Goal: Transaction & Acquisition: Purchase product/service

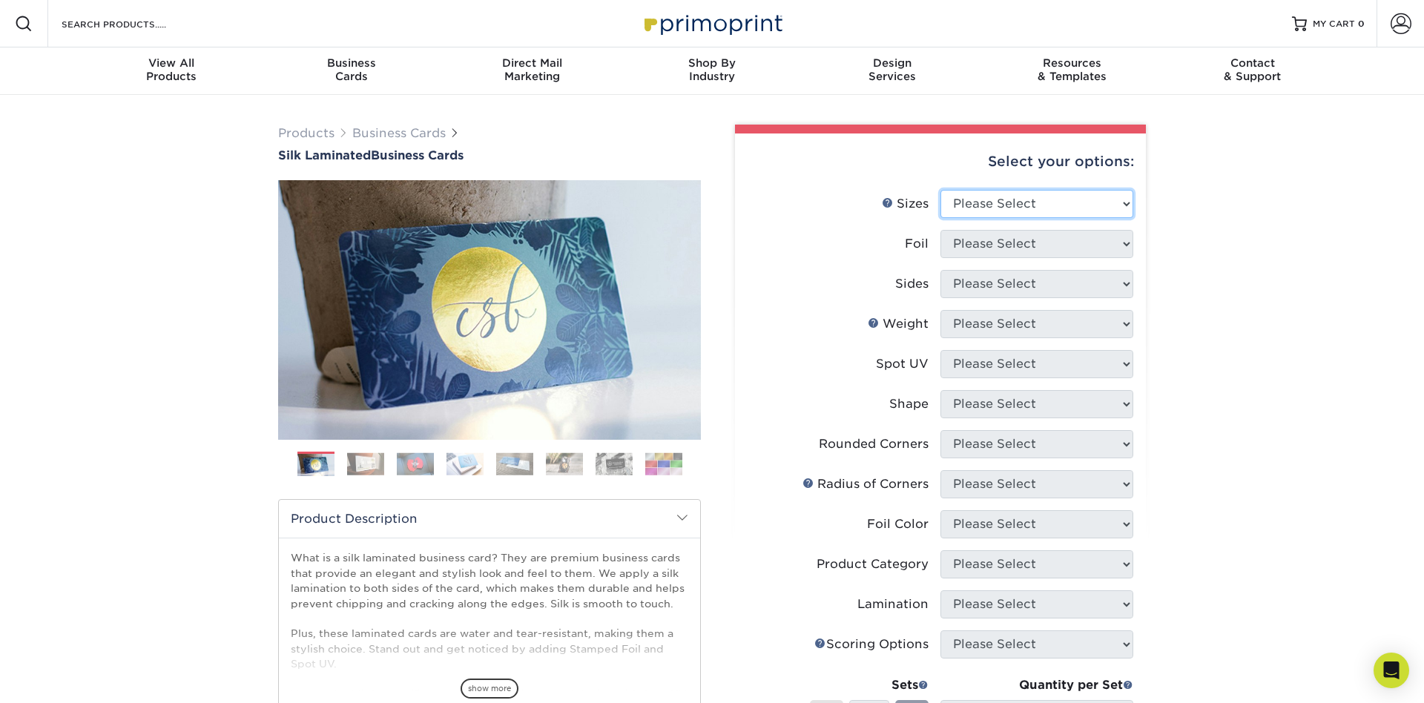
click at [940, 190] on select "Please Select 1.5" x 3.5" - Mini 1.75" x 3.5" - Mini 2" x 2" - Square 2" x 3" -…" at bounding box center [1036, 204] width 193 height 28
select select "2.00x3.50"
click option "2" x 3.5" - Standard" at bounding box center [0, 0] width 0 height 0
click at [940, 230] on select "Please Select Yes No" at bounding box center [1036, 244] width 193 height 28
select select "0"
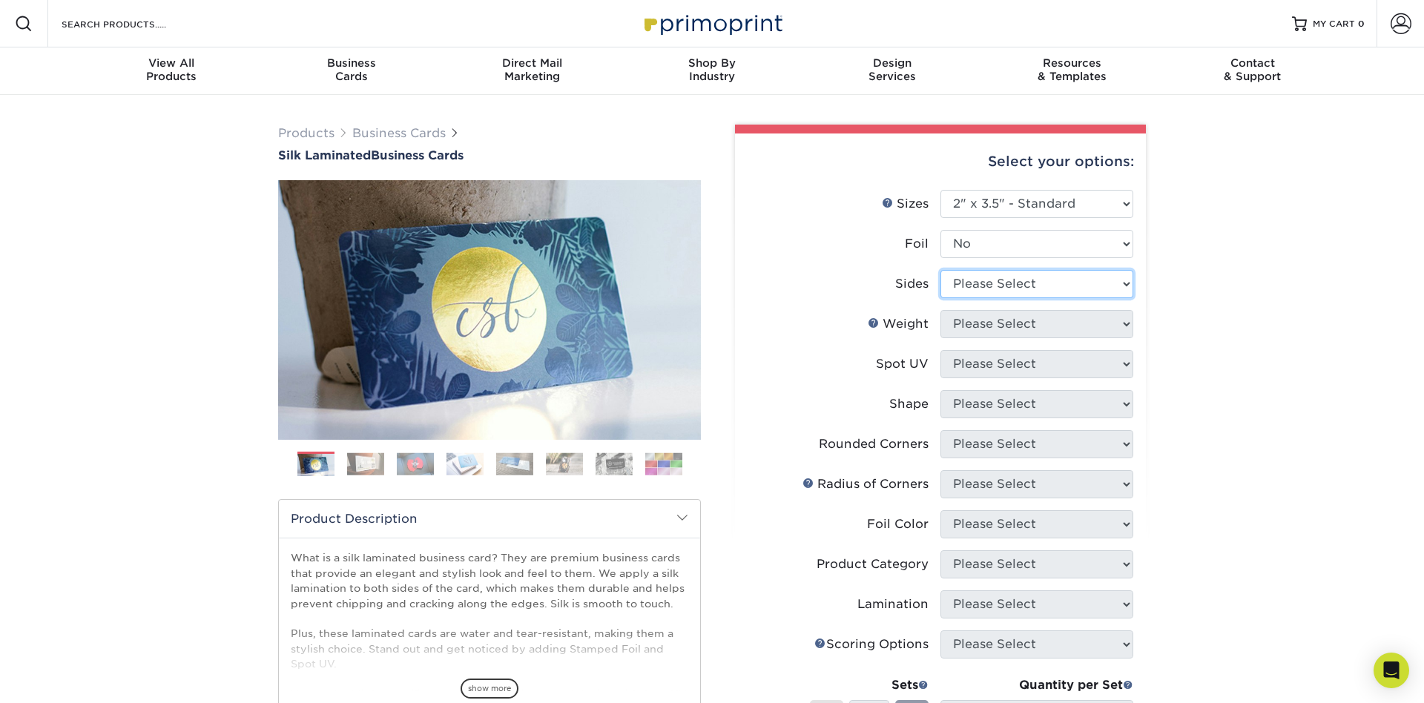
click at [940, 270] on select "Please Select Print Both Sides Print Front Only" at bounding box center [1036, 284] width 193 height 28
select select "13abbda7-1d64-4f25-8bb2-c179b224825d"
click at [940, 310] on select "Please Select 16PT" at bounding box center [1036, 324] width 193 height 28
select select "16PT"
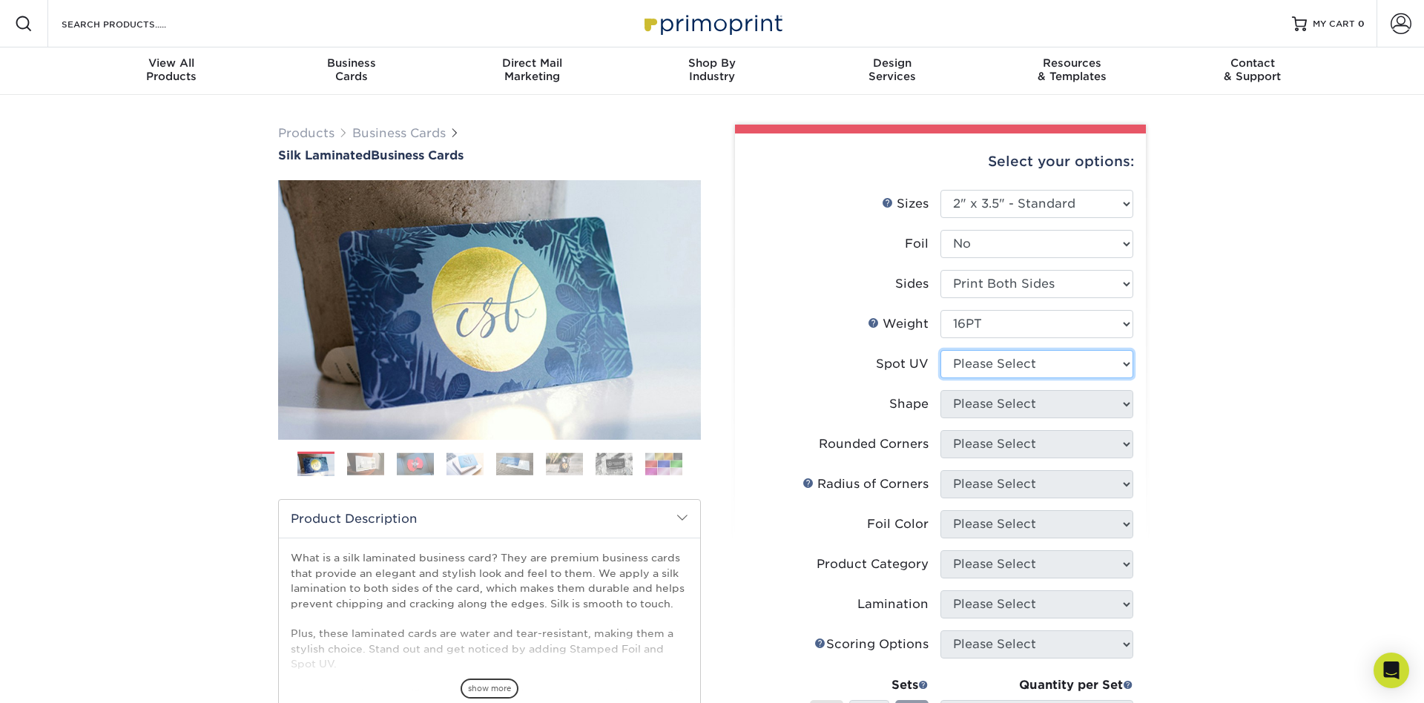
click at [940, 350] on select "Please Select No Spot UV Front and Back (Both Sides) Front Only Back Only" at bounding box center [1036, 364] width 193 height 28
select select "0"
click at [940, 390] on select "Please Select Standard" at bounding box center [1036, 404] width 193 height 28
select select "standard"
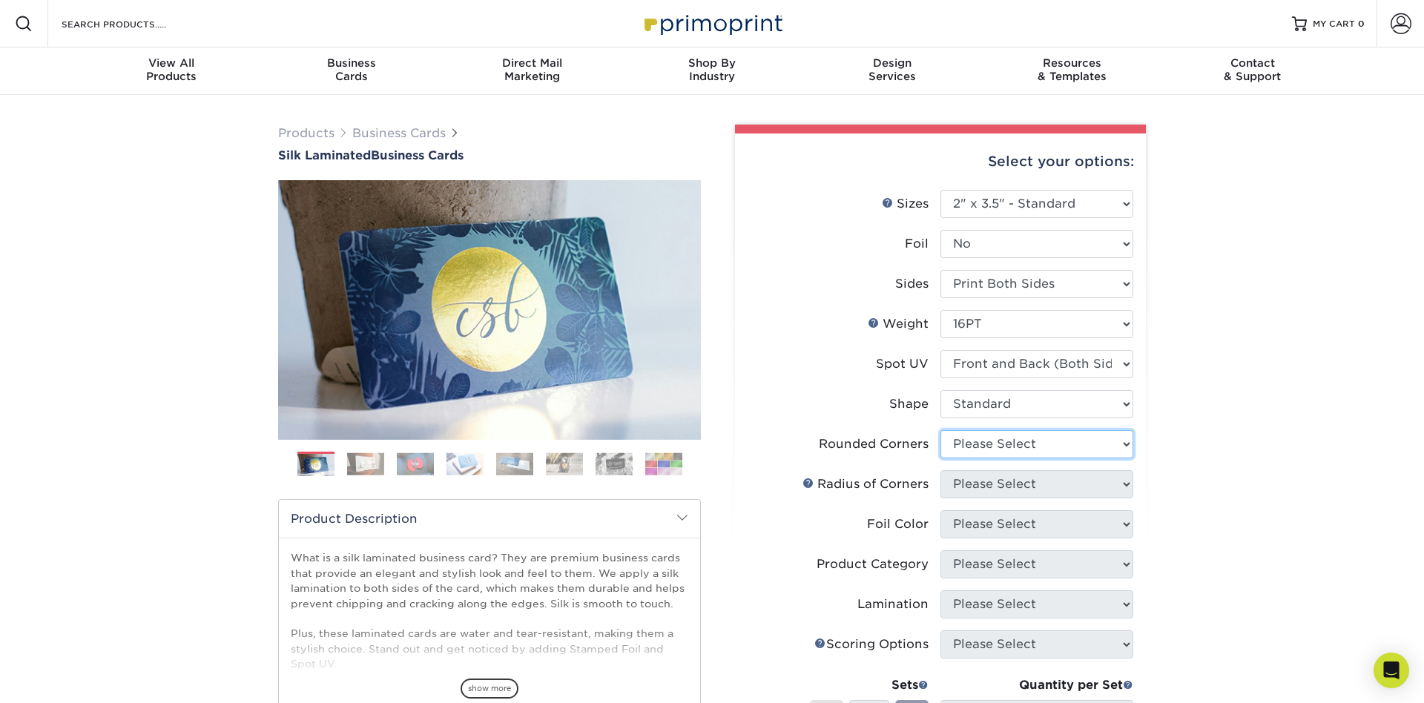
click at [940, 430] on select "Please Select Yes - Round 2 Corners Yes - Round 4 Corners No" at bounding box center [1036, 444] width 193 height 28
click option "Yes - Round 4 Corners" at bounding box center [0, 0] width 0 height 0
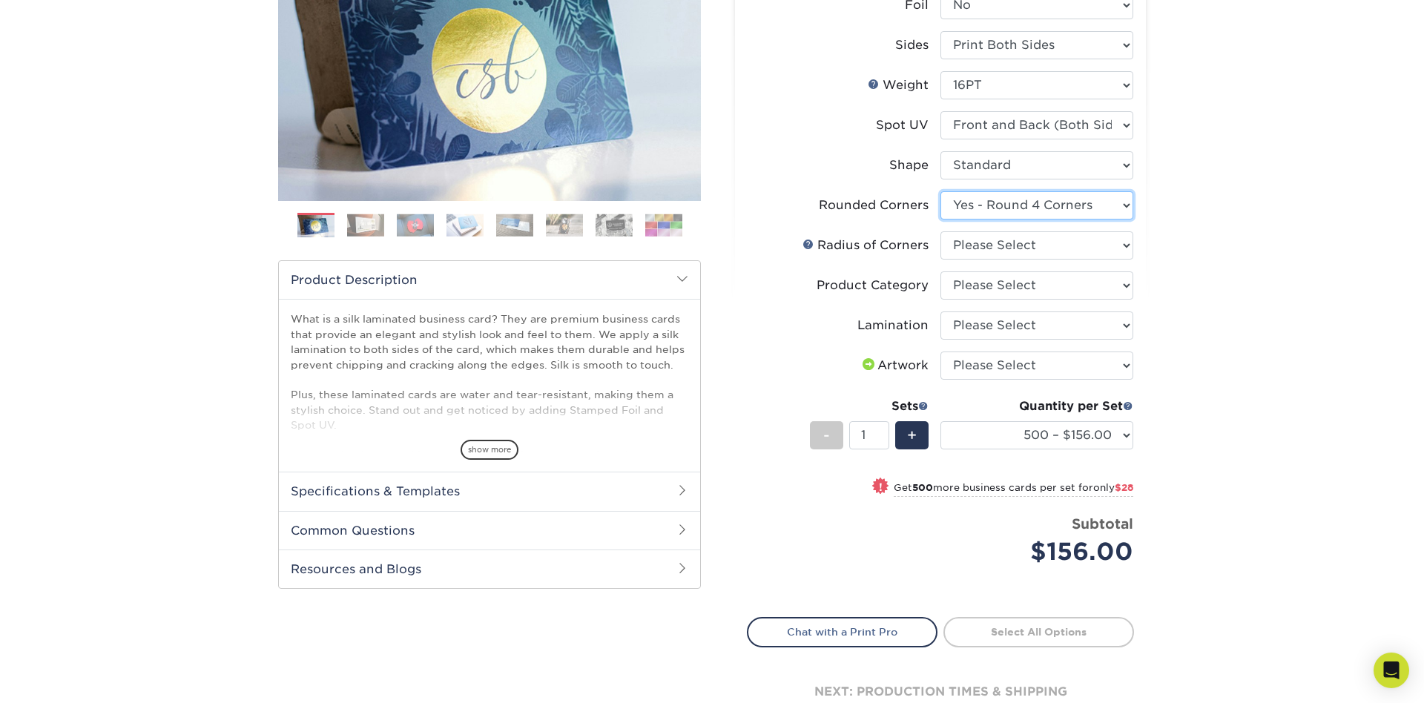
scroll to position [239, 0]
click at [940, 231] on select "Please Select Rounded 1/8" Rounded 1/4"" at bounding box center [1036, 245] width 193 height 28
click at [940, 191] on select "Please Select Yes - Round 2 Corners Yes - Round 4 Corners No" at bounding box center [1036, 205] width 193 height 28
select select "0"
click option "No" at bounding box center [0, 0] width 0 height 0
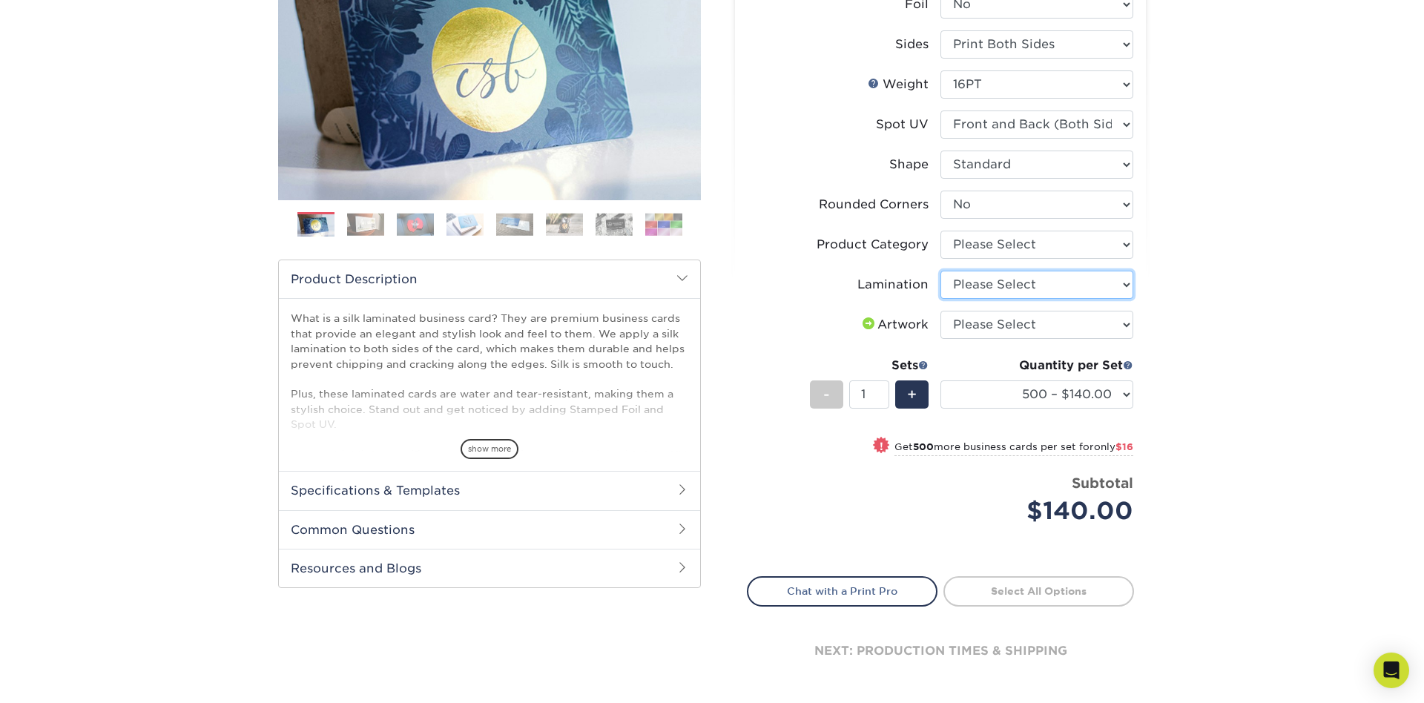
click at [940, 271] on select "Please Select Silk" at bounding box center [1036, 285] width 193 height 28
select select "ccacb42f-45f7-42d3-bbd3-7c8421cf37f0"
click option "Silk" at bounding box center [0, 0] width 0 height 0
click at [940, 231] on select "Please Select Business Cards" at bounding box center [1036, 245] width 193 height 28
select select "3b5148f1-0588-4f88-a218-97bcfdce65c1"
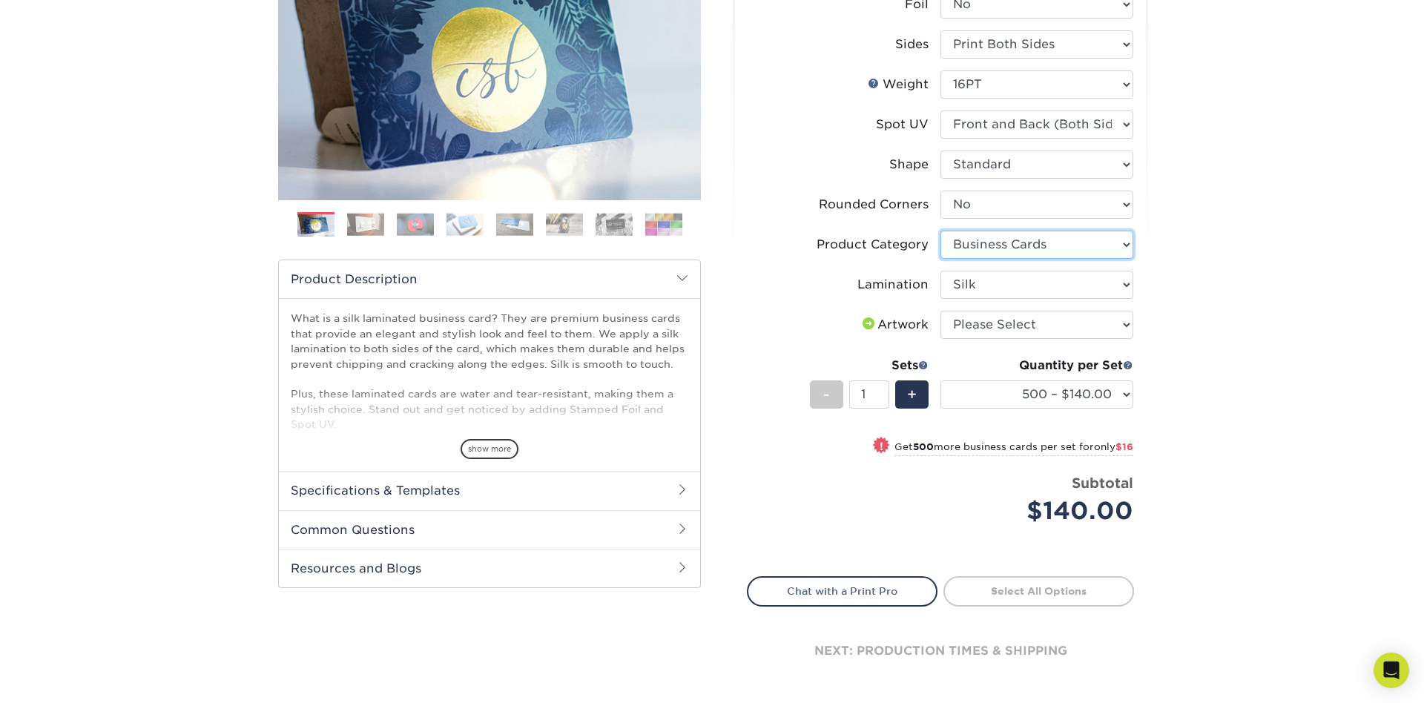
click option "Business Cards" at bounding box center [0, 0] width 0 height 0
click at [940, 380] on select "500 – $140.00 1000 – $156.00 2500 – $383.00 5000 – $642.00 10000 – $1156.00" at bounding box center [1036, 394] width 193 height 28
click at [1215, 350] on div "Products Business Cards Silk Laminated Business Cards Previous Next" at bounding box center [712, 301] width 1424 height 893
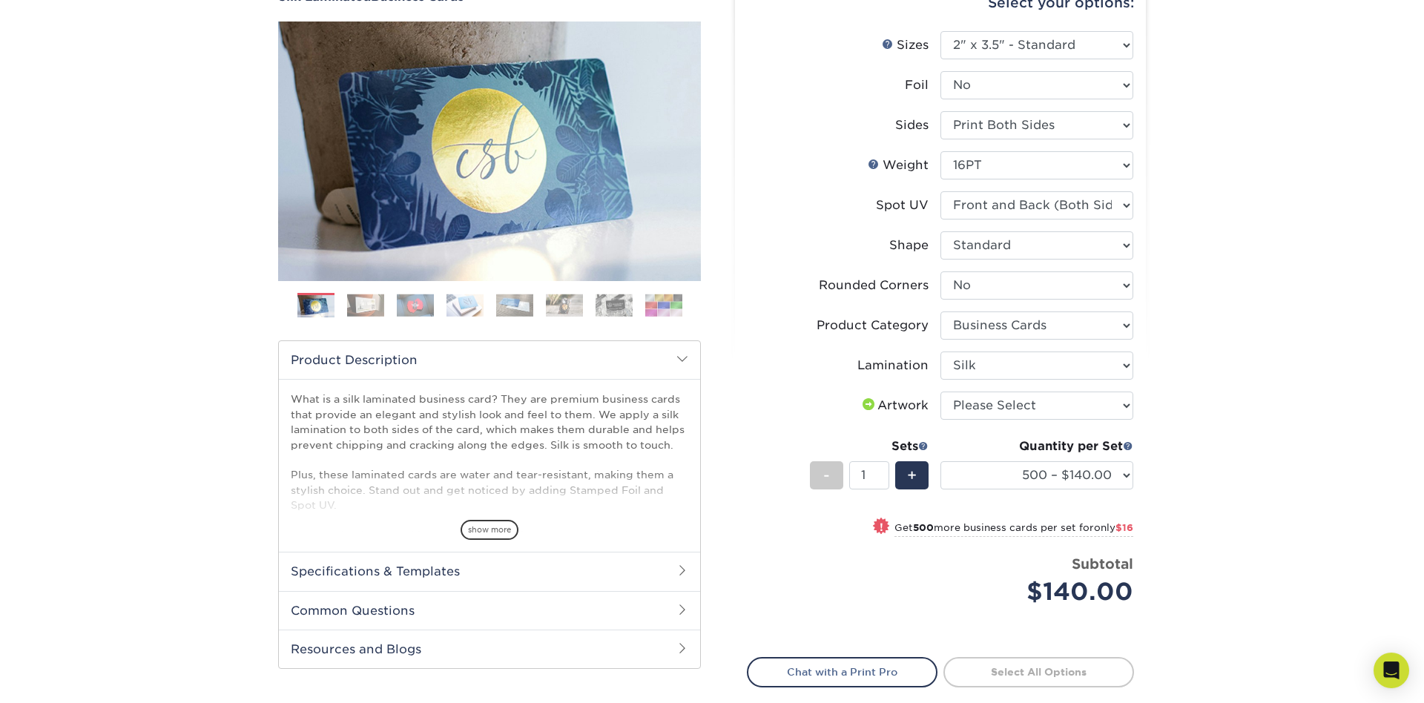
scroll to position [159, 0]
click at [940, 191] on select "Please Select No Spot UV Front and Back (Both Sides) Front Only Back Only" at bounding box center [1036, 205] width 193 height 28
select select "3"
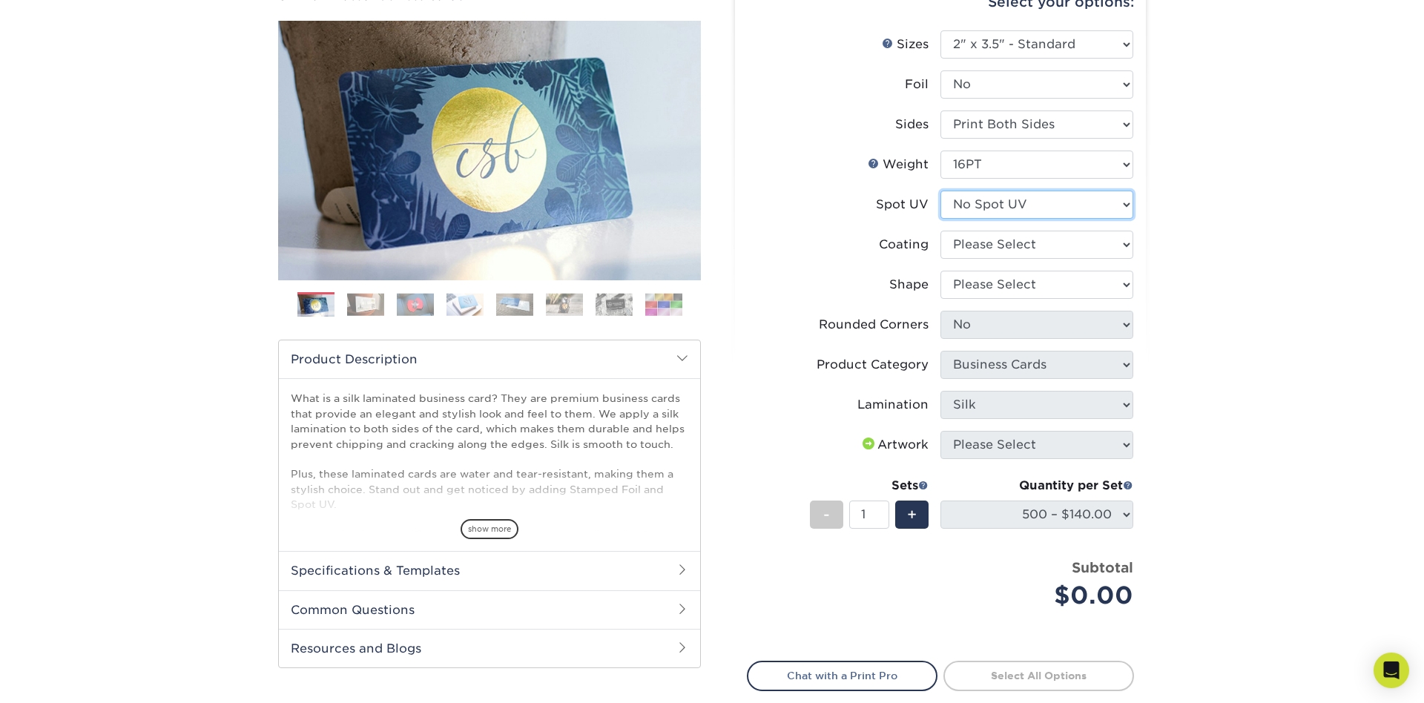
select select "-1"
select select
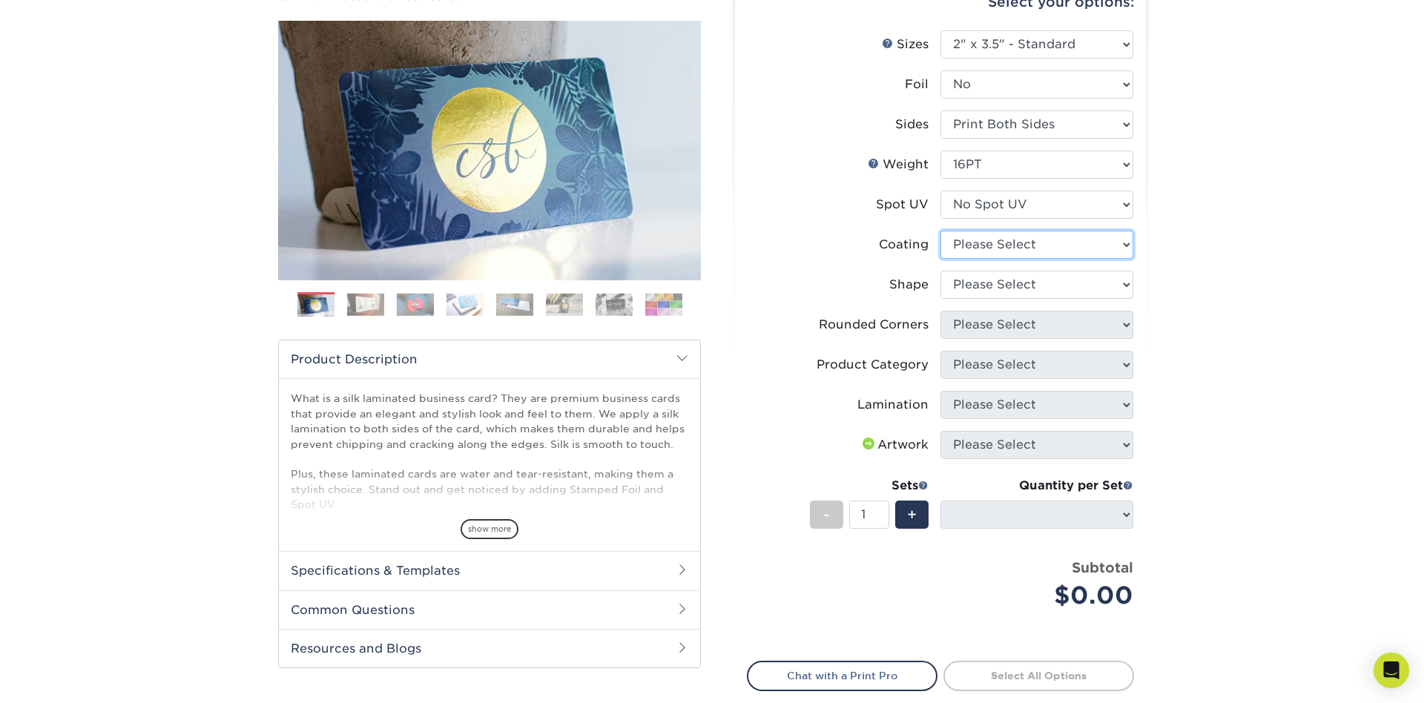
click at [940, 231] on select at bounding box center [1036, 245] width 193 height 28
select select "3e7618de-abca-4bda-9f97-8b9129e913d8"
select select
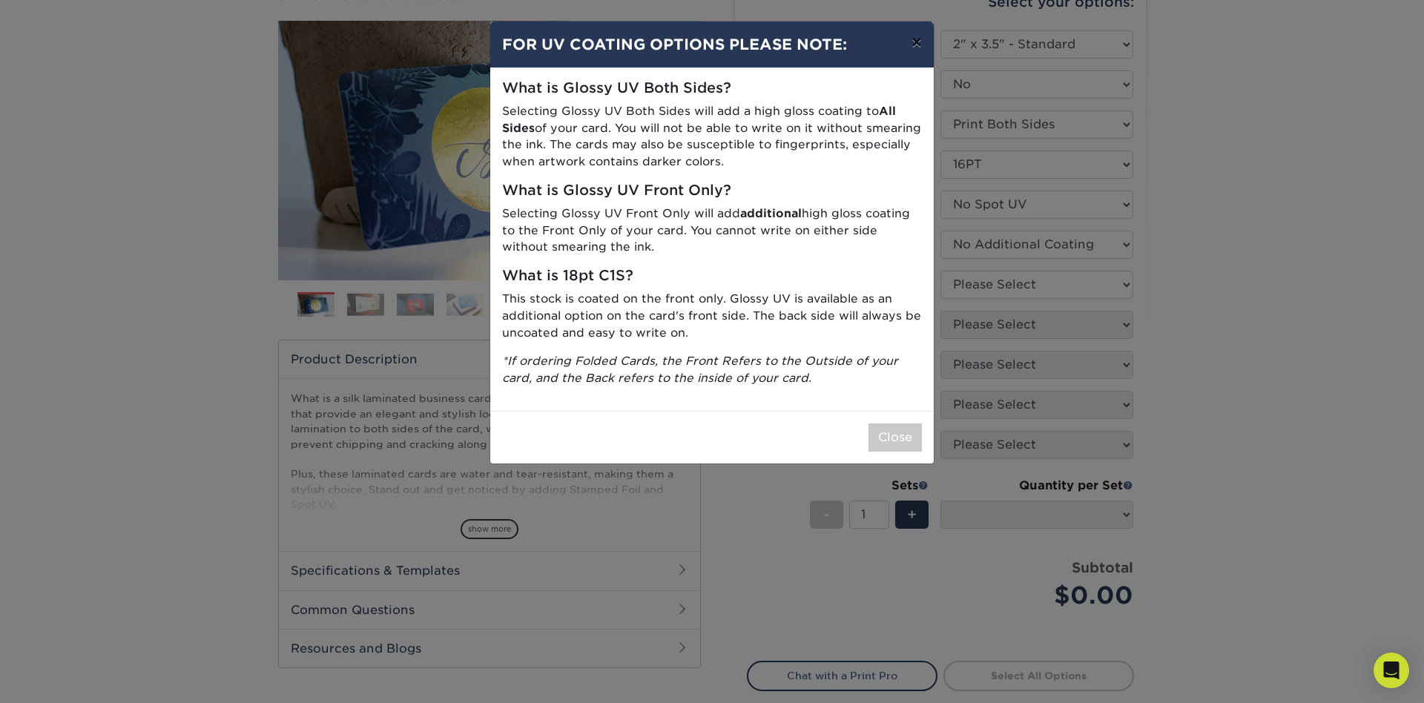
click at [912, 44] on button "×" at bounding box center [916, 43] width 34 height 42
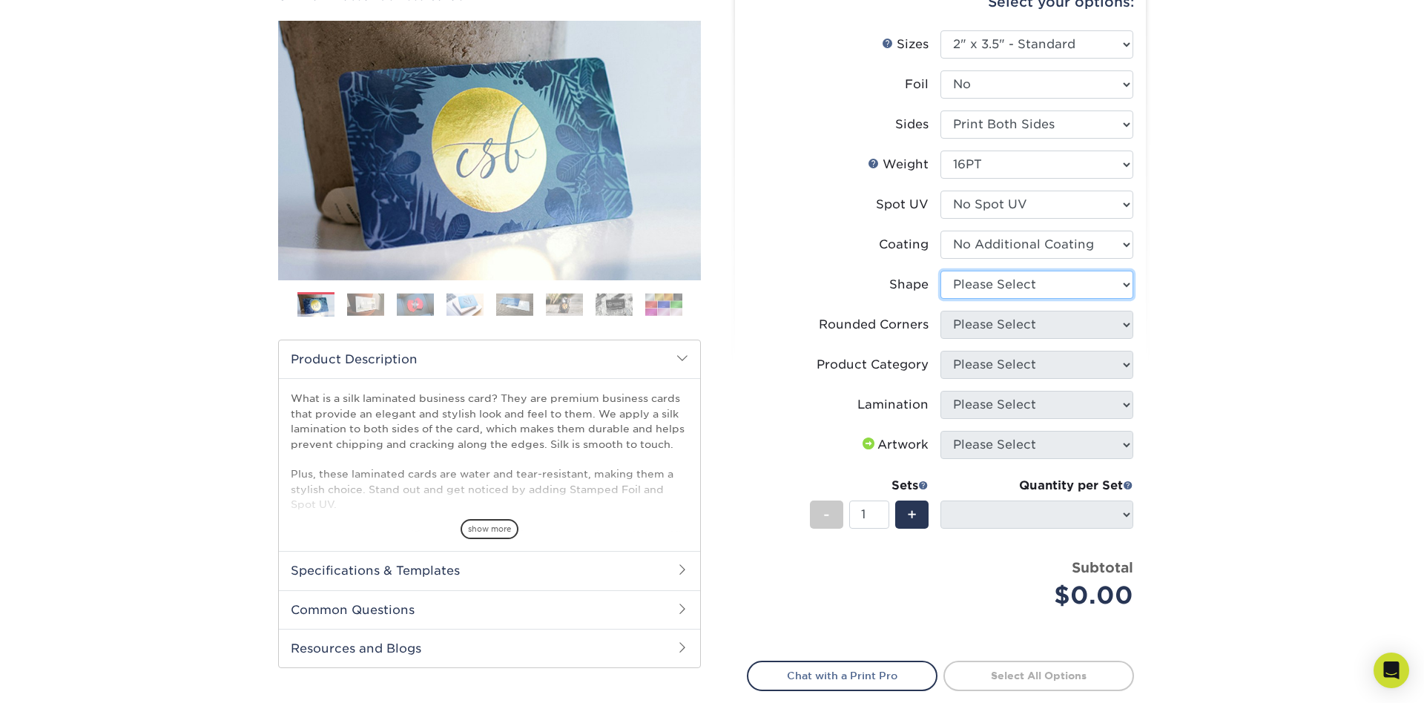
click at [940, 271] on select "Please Select Standard Oval" at bounding box center [1036, 285] width 193 height 28
select select "standard"
select select
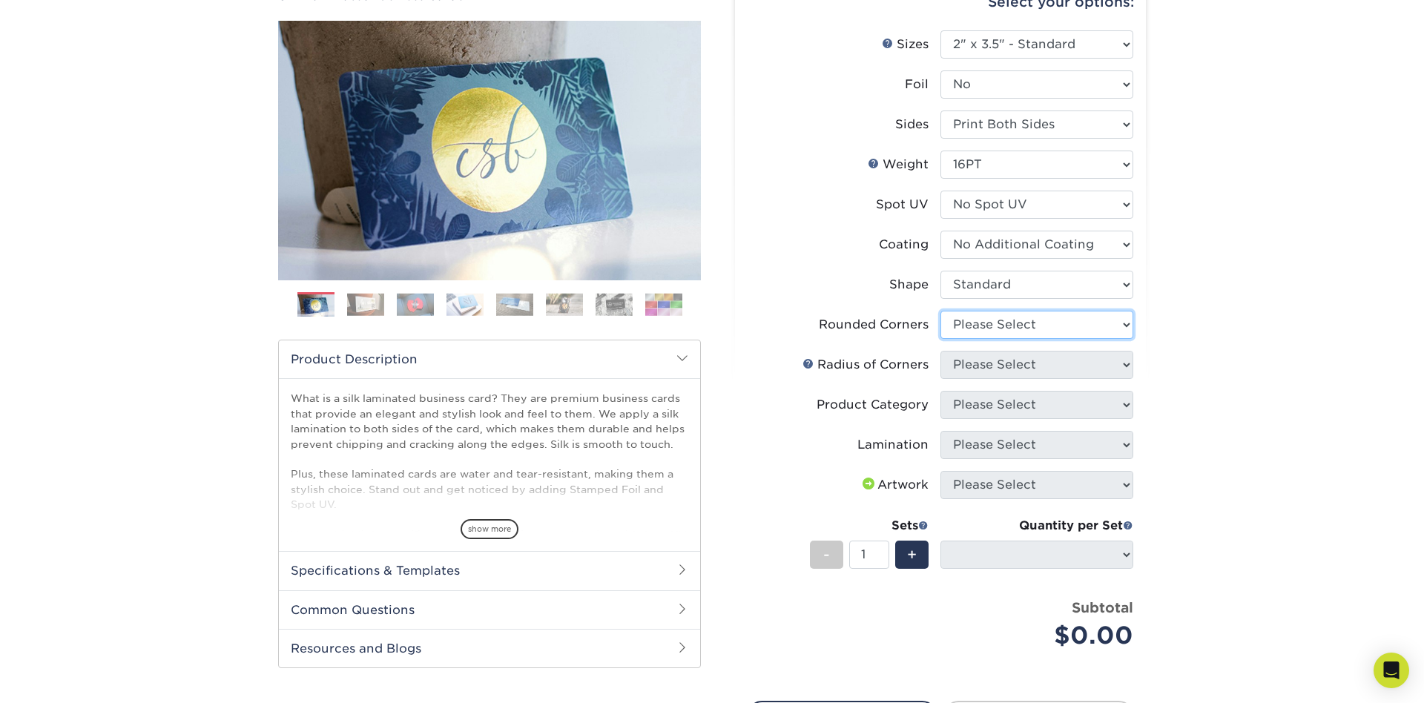
click at [940, 311] on select "Please Select Yes - Round 2 Corners Yes - Round 4 Corners No" at bounding box center [1036, 325] width 193 height 28
select select "0"
click option "No" at bounding box center [0, 0] width 0 height 0
select select "-1"
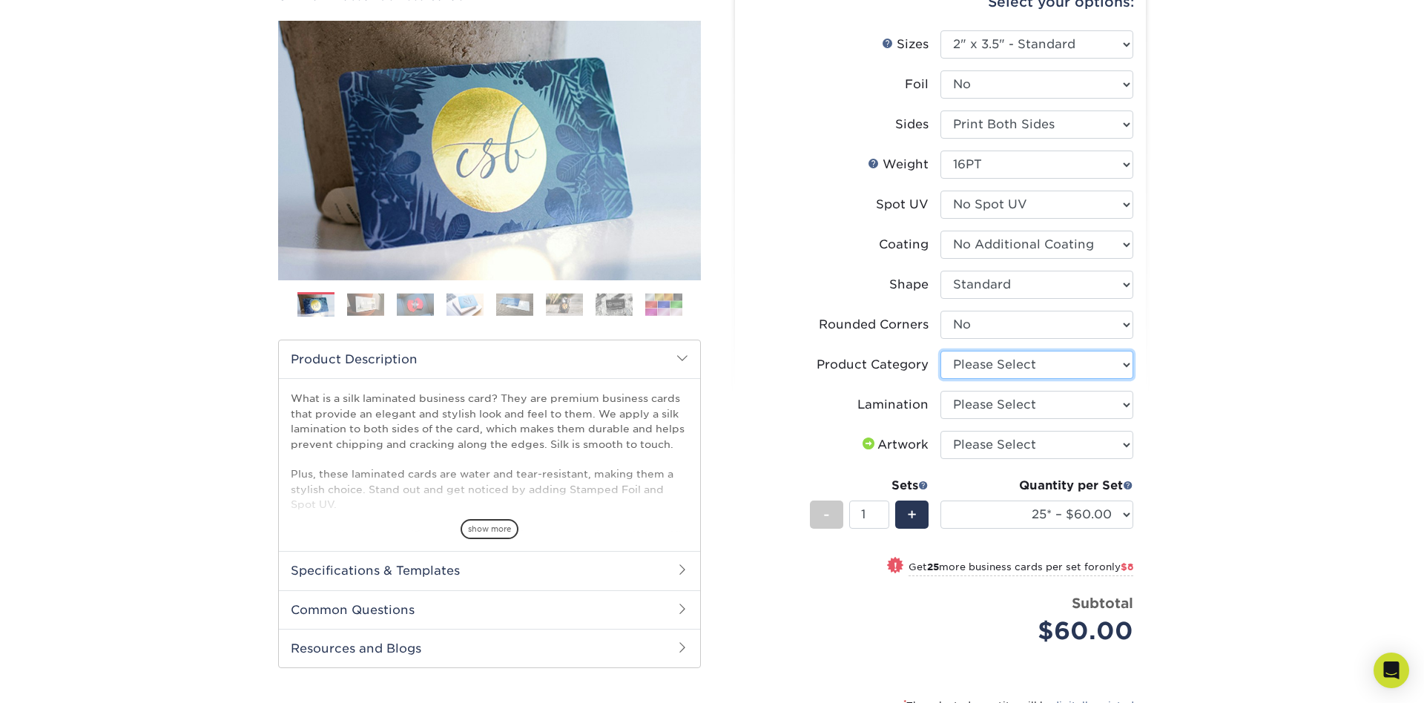
click at [940, 351] on select "Please Select Business Cards" at bounding box center [1036, 365] width 193 height 28
select select "3b5148f1-0588-4f88-a218-97bcfdce65c1"
click option "Business Cards" at bounding box center [0, 0] width 0 height 0
click at [940, 391] on select "Please Select Silk" at bounding box center [1036, 405] width 193 height 28
select select "ccacb42f-45f7-42d3-bbd3-7c8421cf37f0"
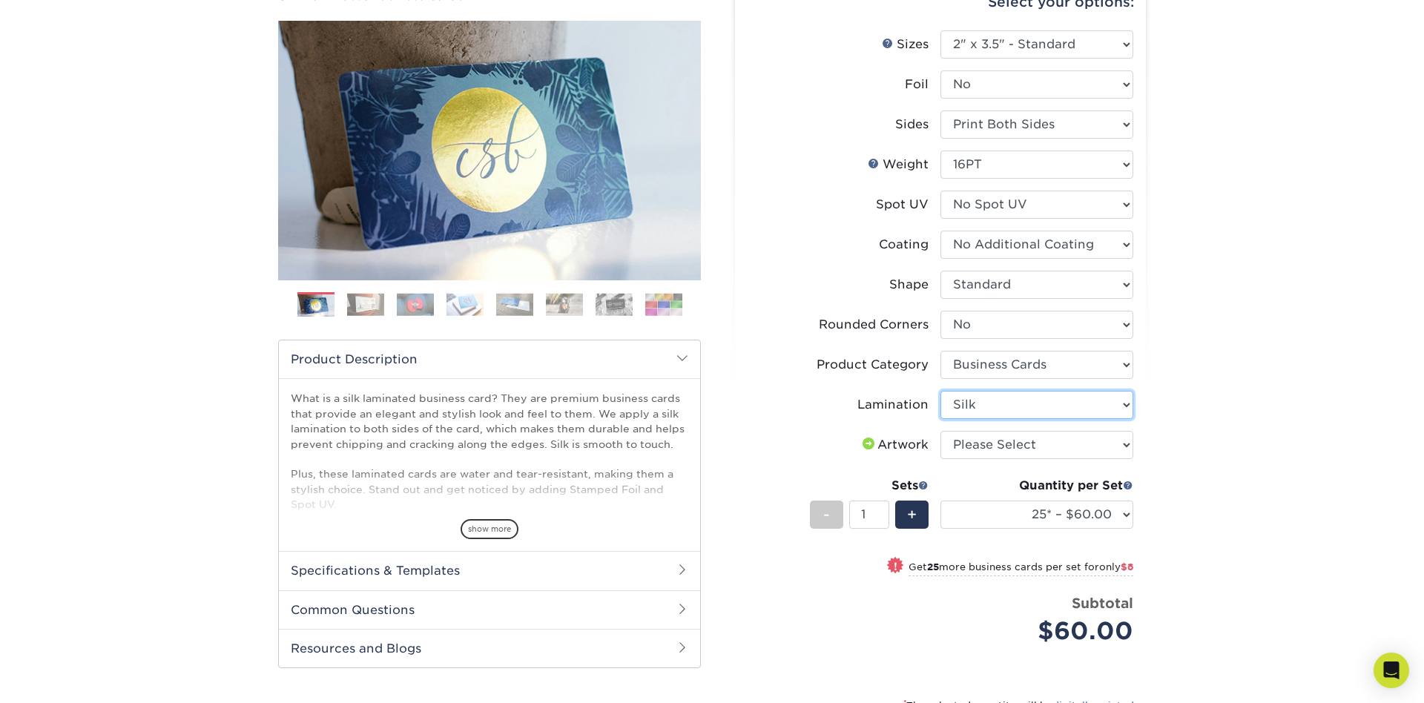
click option "Silk" at bounding box center [0, 0] width 0 height 0
click at [940, 500] on select "25* – $60.00 50* – $68.00 75* – $76.00 100* – $84.00 250* – $92.00 500 – $96.00…" at bounding box center [1036, 514] width 193 height 28
click option "250* – $92.00" at bounding box center [0, 0] width 0 height 0
click at [940, 500] on select "25* – $60.00 50* – $68.00 75* – $76.00 100* – $84.00 250* – $92.00 500 – $96.00…" at bounding box center [1036, 514] width 193 height 28
select select "500 – $96.00"
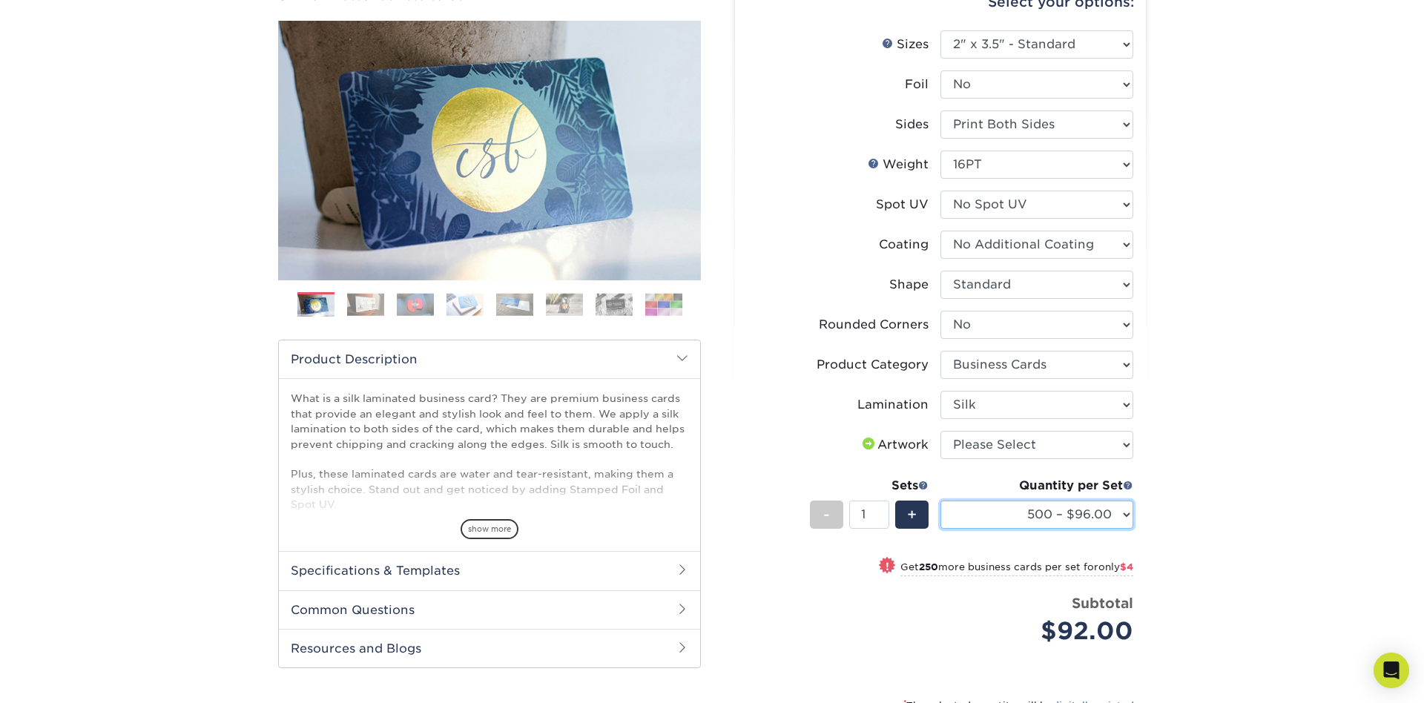
click option "500 – $96.00" at bounding box center [0, 0] width 0 height 0
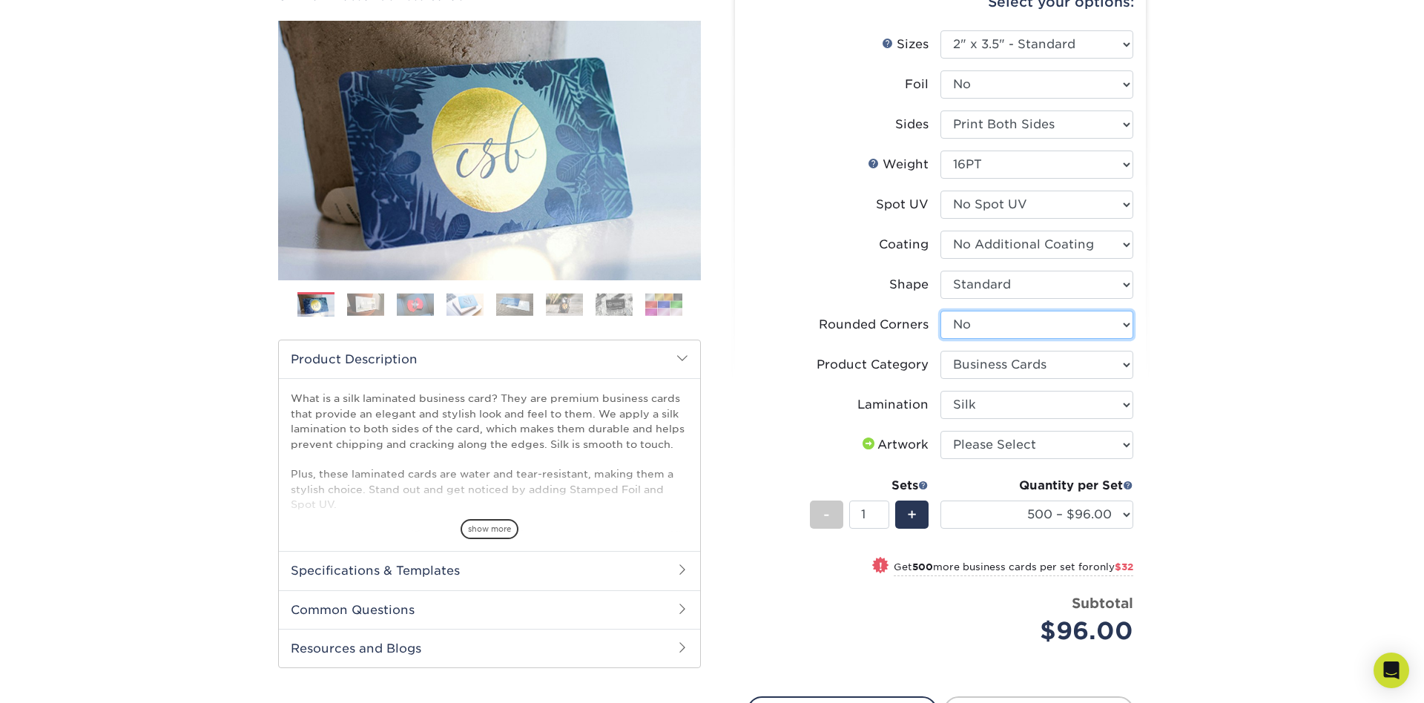
click at [940, 311] on select "Please Select Yes - Round 2 Corners Yes - Round 4 Corners No" at bounding box center [1036, 325] width 193 height 28
select select "76a3b848-63b4-4449-aad1-d9e81d5a60f5"
click option "Yes - Round 2 Corners" at bounding box center [0, 0] width 0 height 0
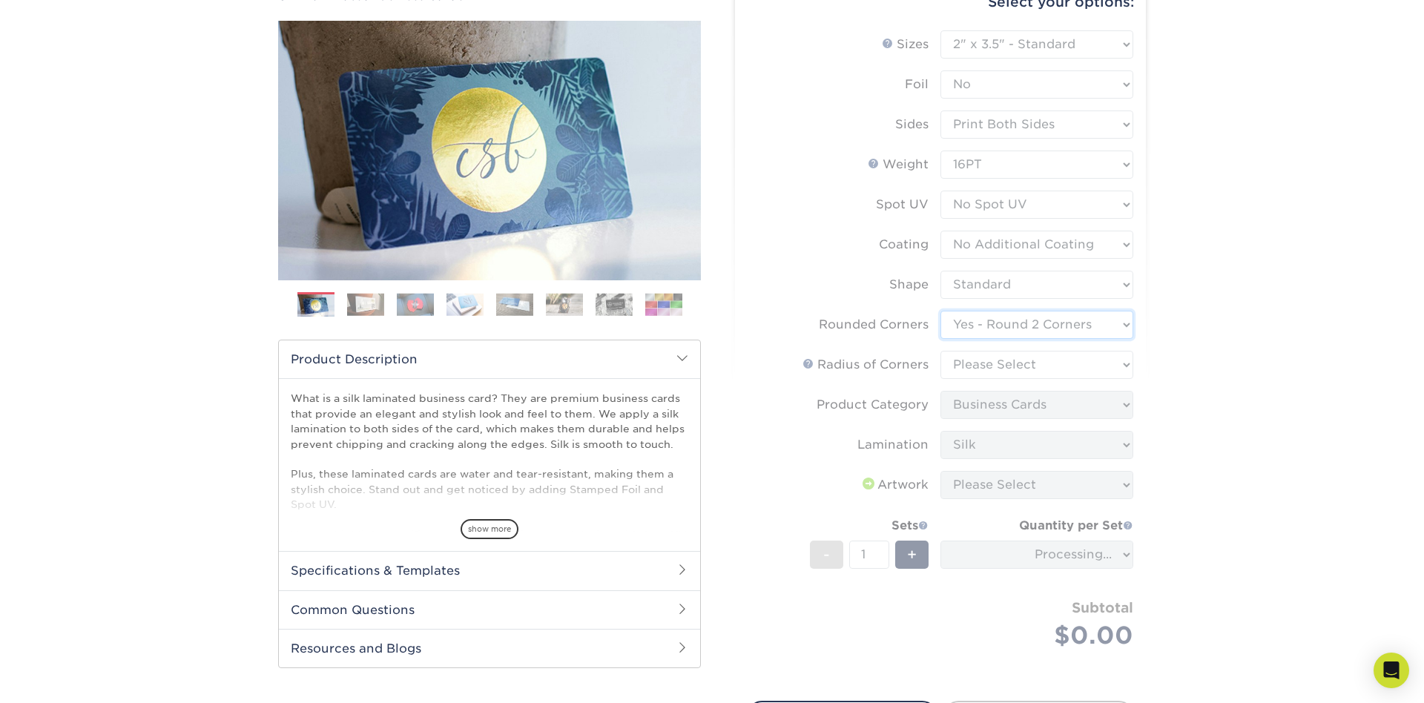
select select "-1"
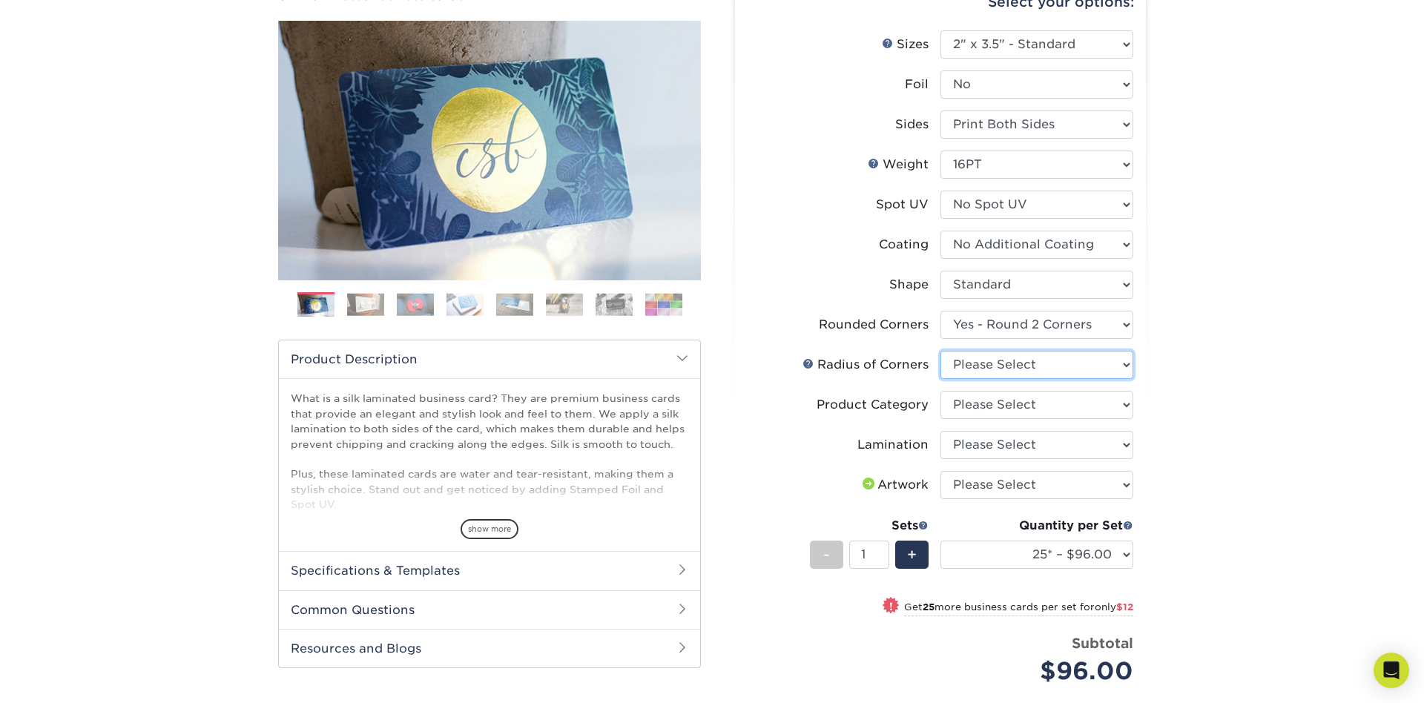
click at [940, 351] on select "Please Select Rounded 1/8" Rounded 1/4"" at bounding box center [1036, 365] width 193 height 28
select select "589680c7-ee9a-431b-9d12-d7aeb1386a97"
click option "Rounded 1/8"" at bounding box center [0, 0] width 0 height 0
click at [940, 541] on select "25* – $96.00 50* – $108.00 75* – $120.00 100* – $128.00 250* – $136.00 500 – $1…" at bounding box center [1036, 555] width 193 height 28
select select "250* – $136.00"
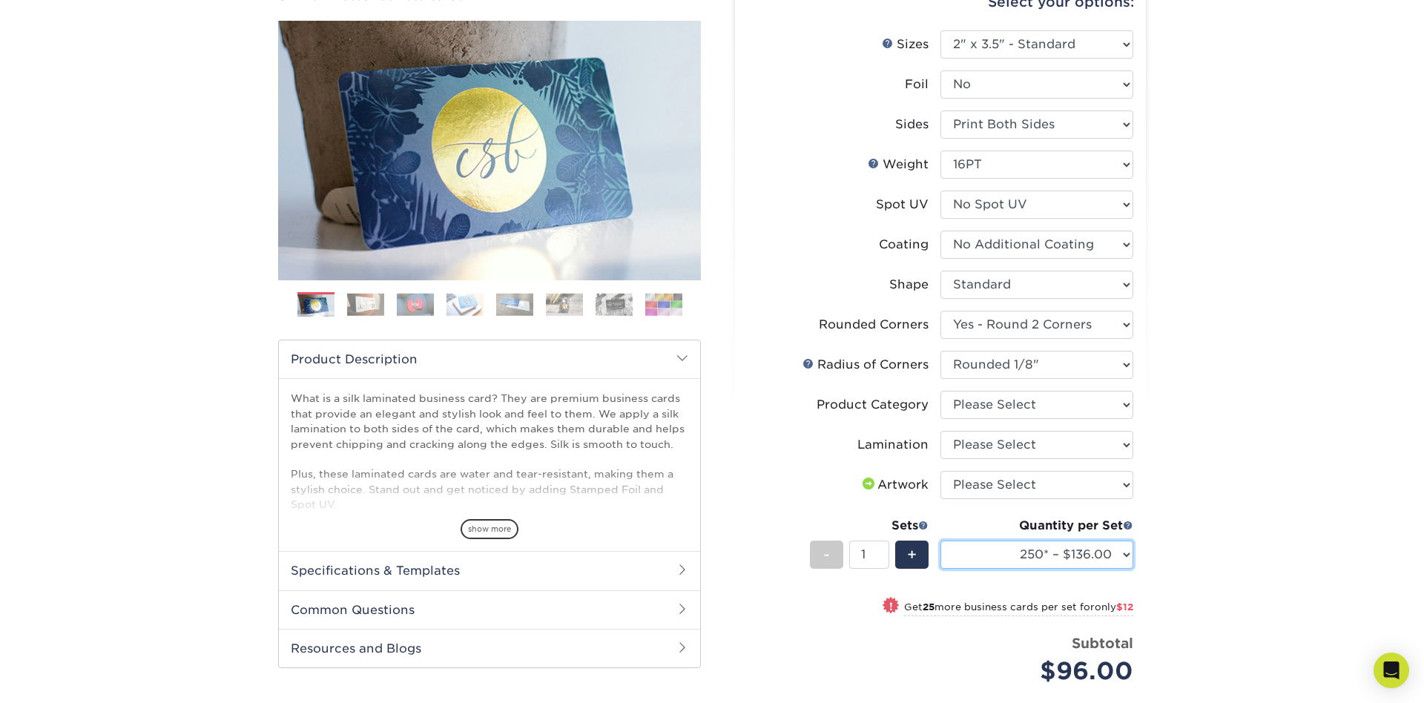
click option "250* – $136.00" at bounding box center [0, 0] width 0 height 0
click at [940, 191] on select "Please Select No Spot UV Front and Back (Both Sides) Front Only Back Only" at bounding box center [1036, 205] width 193 height 28
select select "0"
select select "-1"
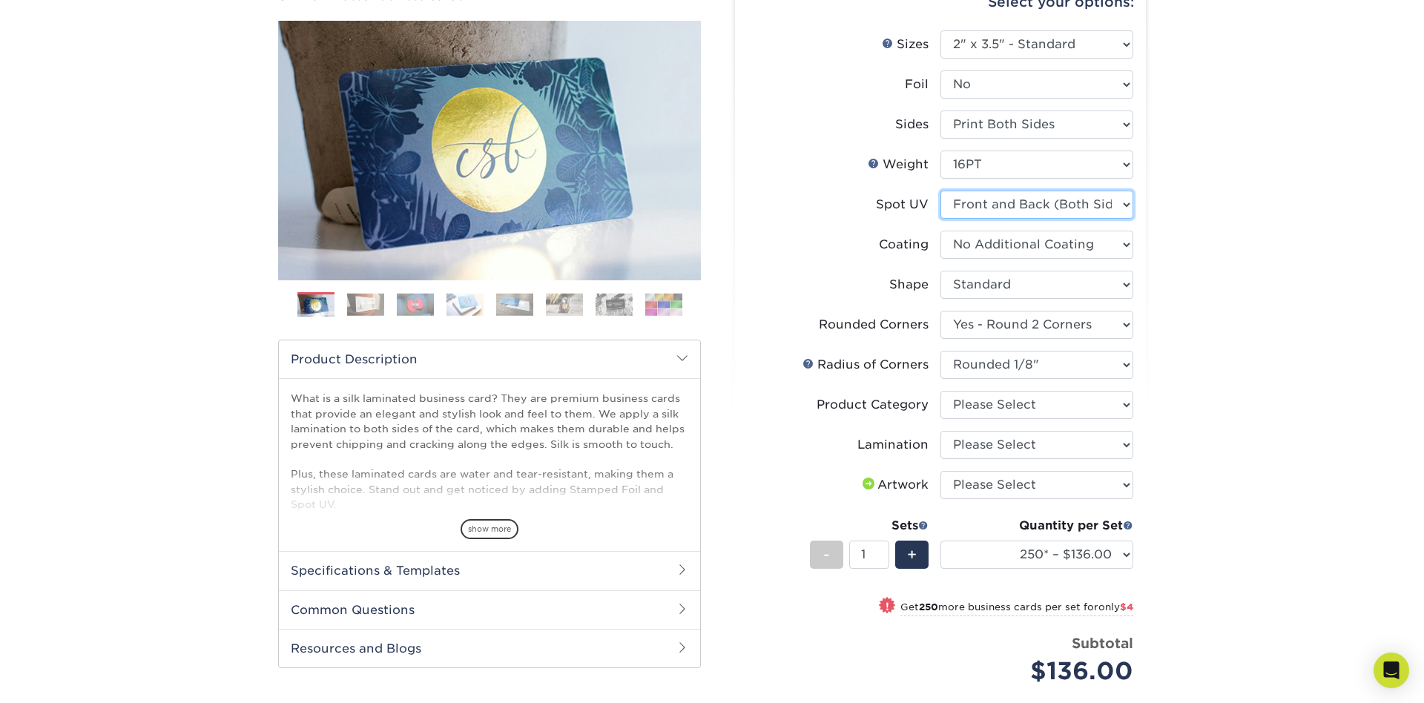
select select
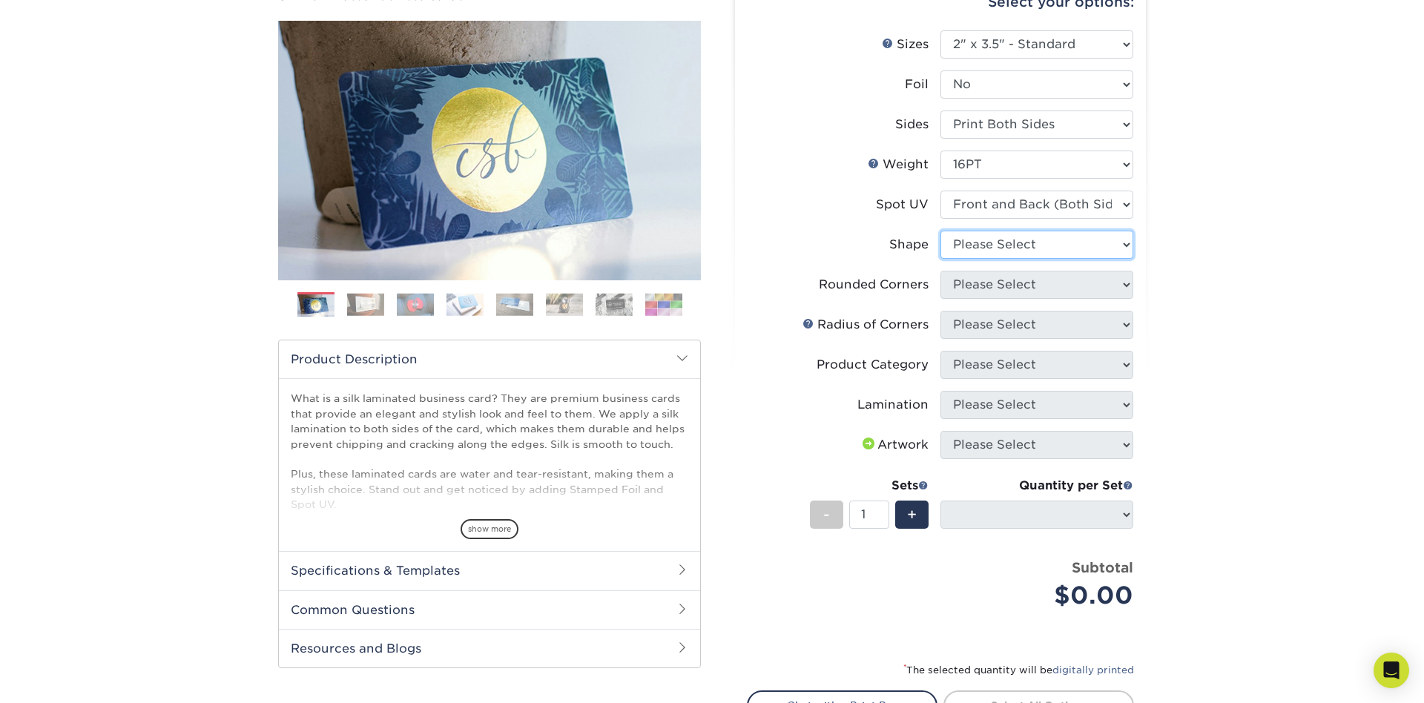
click at [940, 231] on select "Please Select Standard" at bounding box center [1036, 245] width 193 height 28
select select "standard"
select select
click at [940, 271] on select "Please Select Yes - Round 2 Corners Yes - Round 4 Corners No" at bounding box center [1036, 285] width 193 height 28
select select "7672df9e-0e0a-464d-8e1f-920c575e4da3"
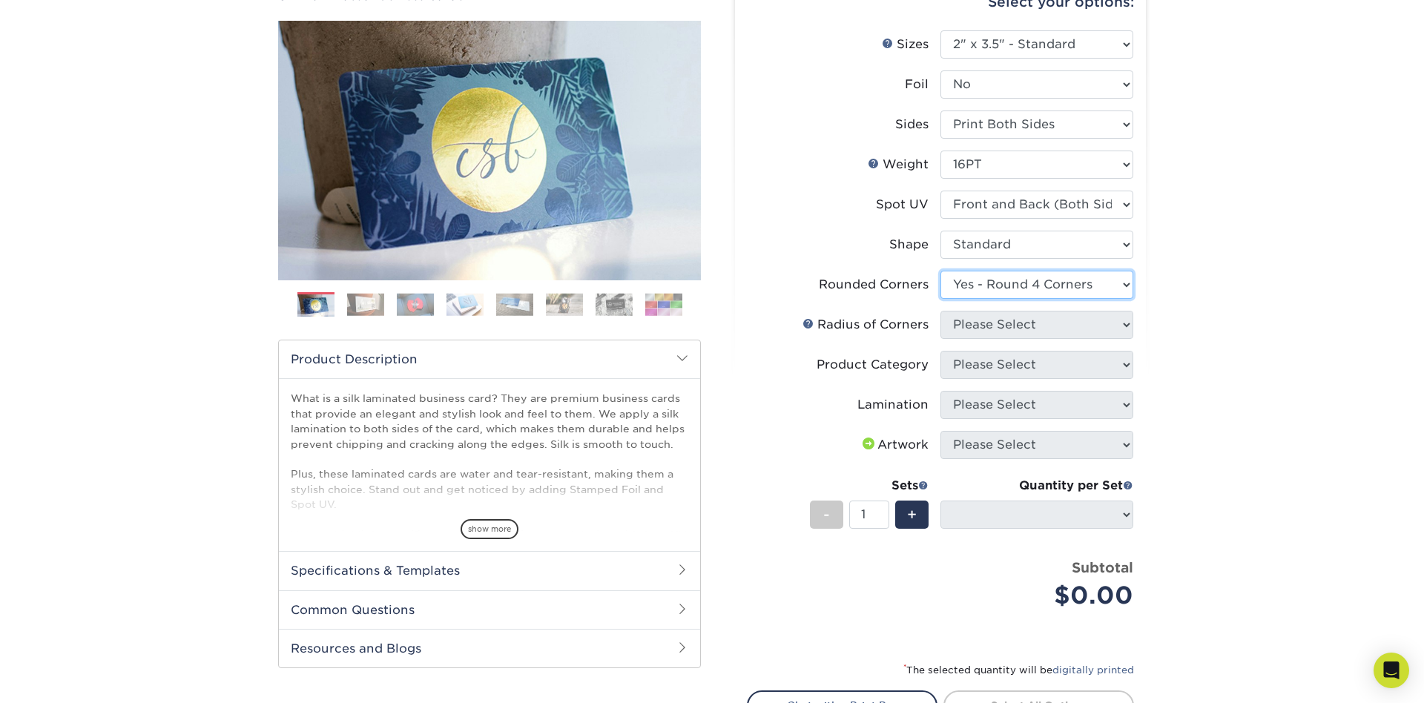
click option "Yes - Round 4 Corners" at bounding box center [0, 0] width 0 height 0
select select "-1"
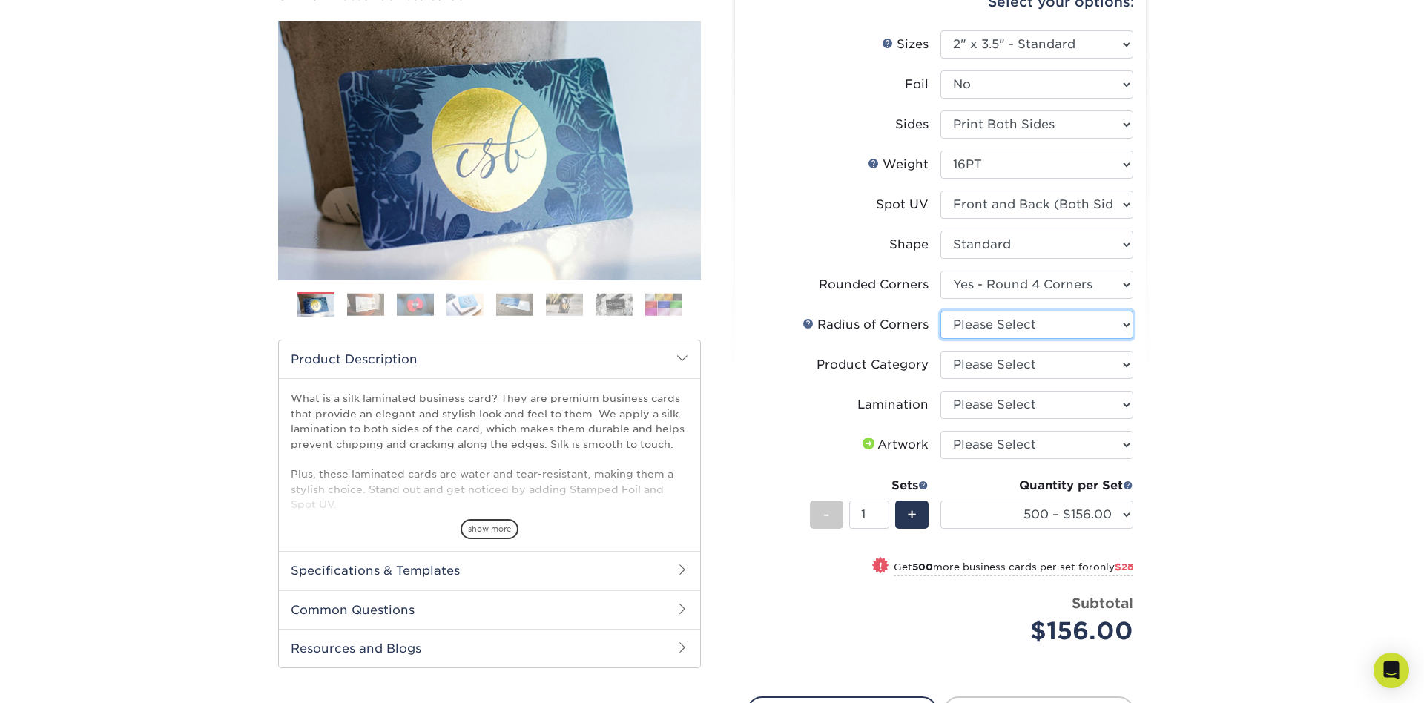
click at [940, 311] on select "Please Select Rounded 1/8" Rounded 1/4"" at bounding box center [1036, 325] width 193 height 28
select select "589680c7-ee9a-431b-9d12-d7aeb1386a97"
click option "Rounded 1/8"" at bounding box center [0, 0] width 0 height 0
click at [940, 351] on select "Please Select Business Cards" at bounding box center [1036, 365] width 193 height 28
select select "3b5148f1-0588-4f88-a218-97bcfdce65c1"
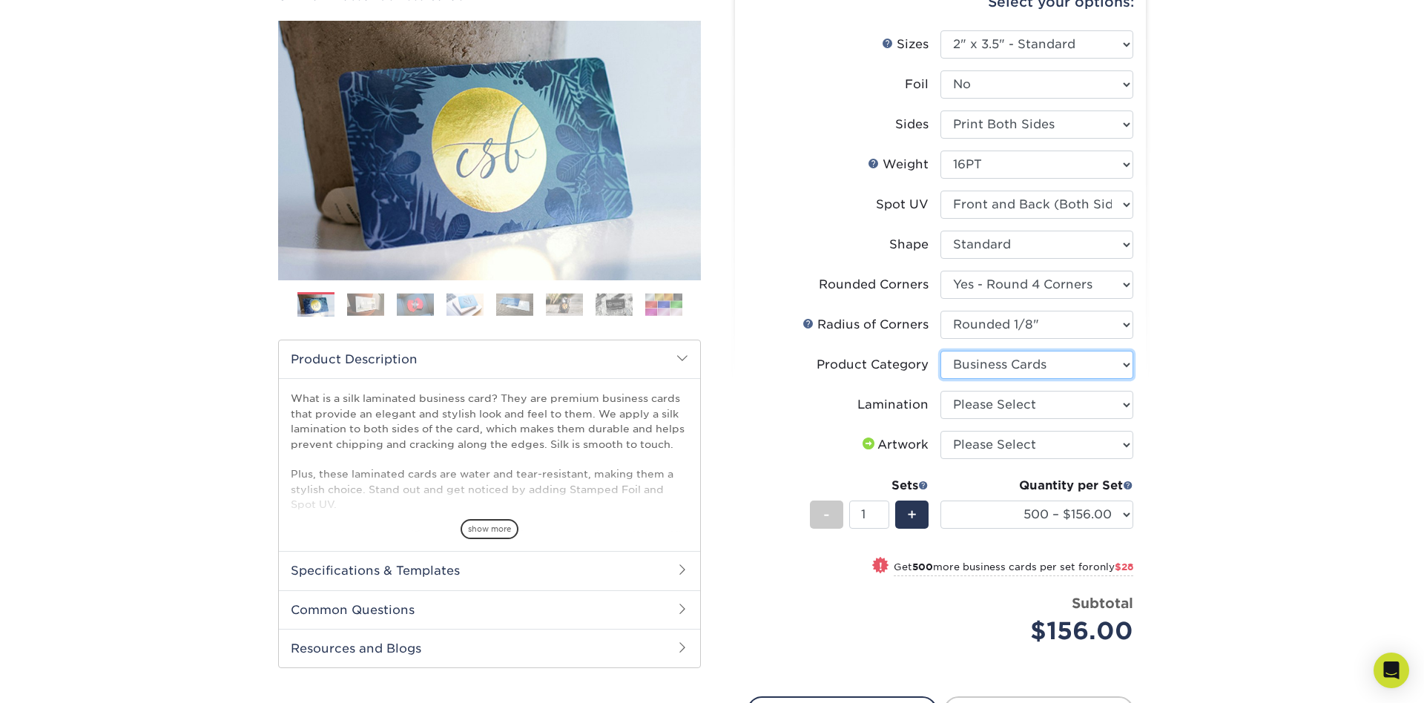
click option "Business Cards" at bounding box center [0, 0] width 0 height 0
click at [940, 391] on select "Please Select Silk" at bounding box center [1036, 405] width 193 height 28
select select "ccacb42f-45f7-42d3-bbd3-7c8421cf37f0"
click option "Silk" at bounding box center [0, 0] width 0 height 0
click at [940, 431] on select "Please Select I will upload files I need a design - $100" at bounding box center [1036, 445] width 193 height 28
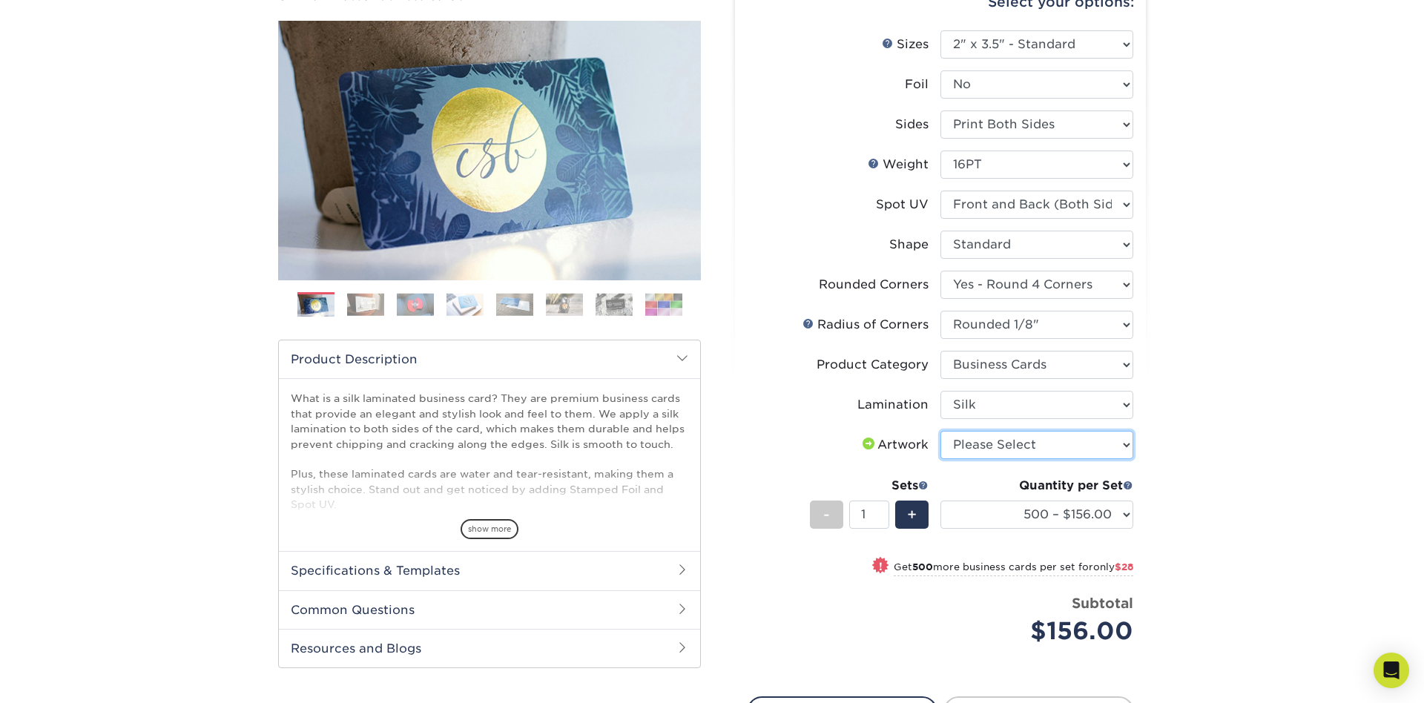
select select "upload"
click option "I will upload files" at bounding box center [0, 0] width 0 height 0
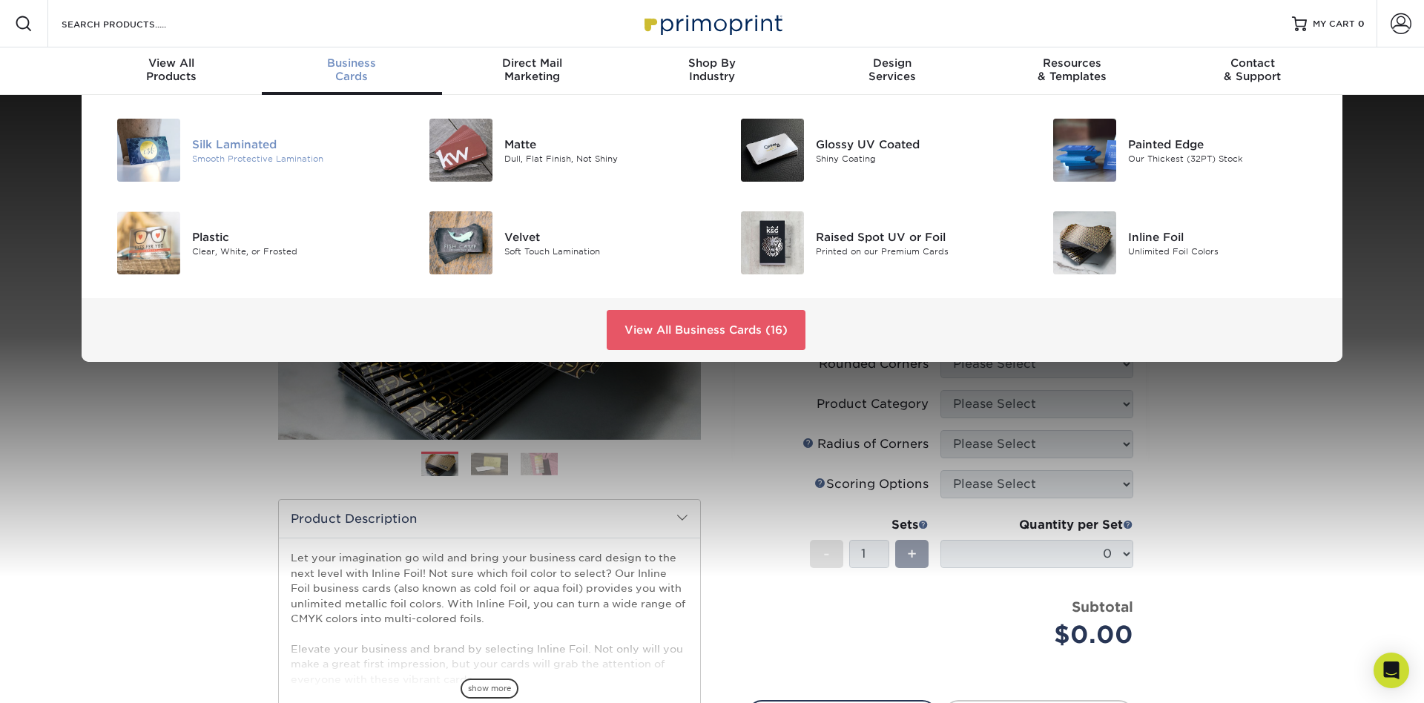
click at [227, 155] on div "Smooth Protective Lamination" at bounding box center [290, 158] width 196 height 13
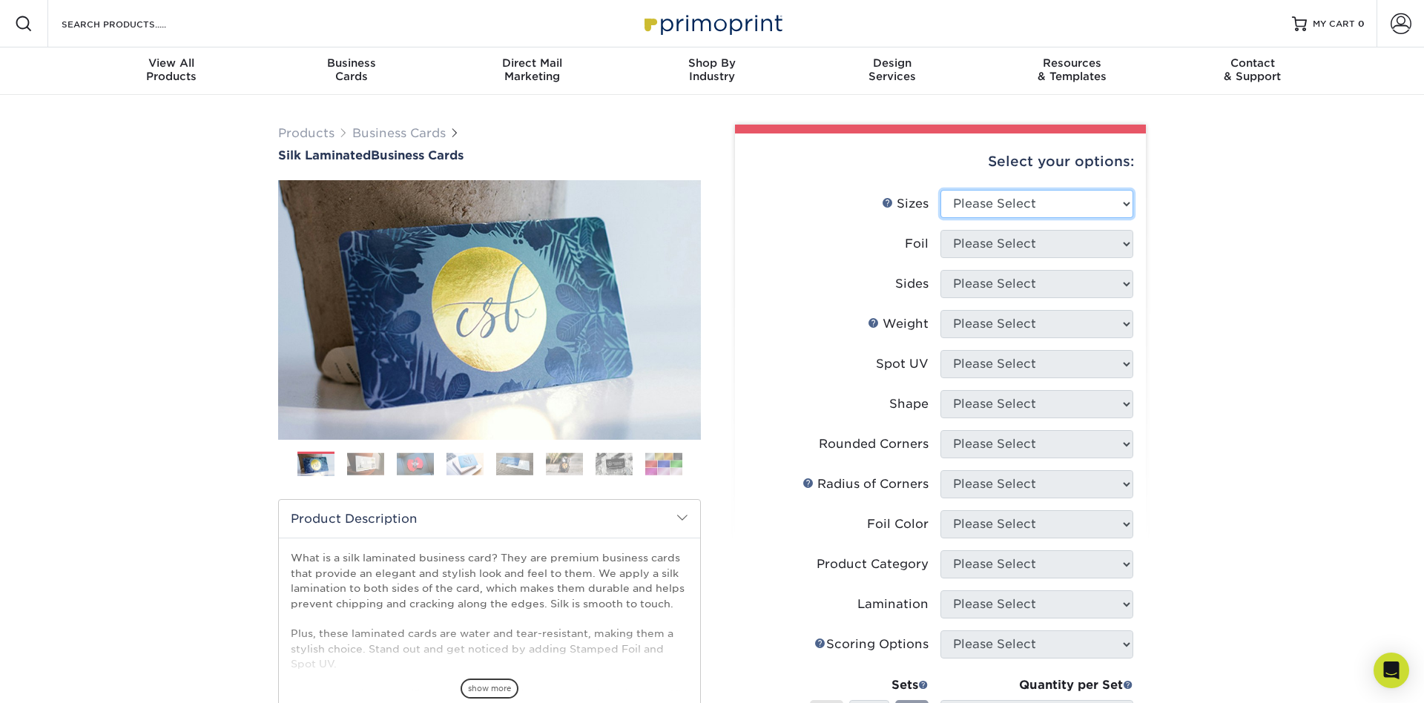
click at [940, 190] on select "Please Select 1.5" x 3.5" - Mini 1.75" x 3.5" - Mini 2" x 2" - Square 2" x 3" -…" at bounding box center [1036, 204] width 193 height 28
drag, startPoint x: 1069, startPoint y: 196, endPoint x: 1209, endPoint y: 181, distance: 140.3
click at [1209, 181] on div "Products Business Cards Silk Laminated Business Cards Previous Next" at bounding box center [712, 564] width 1424 height 938
